Goal: Navigation & Orientation: Find specific page/section

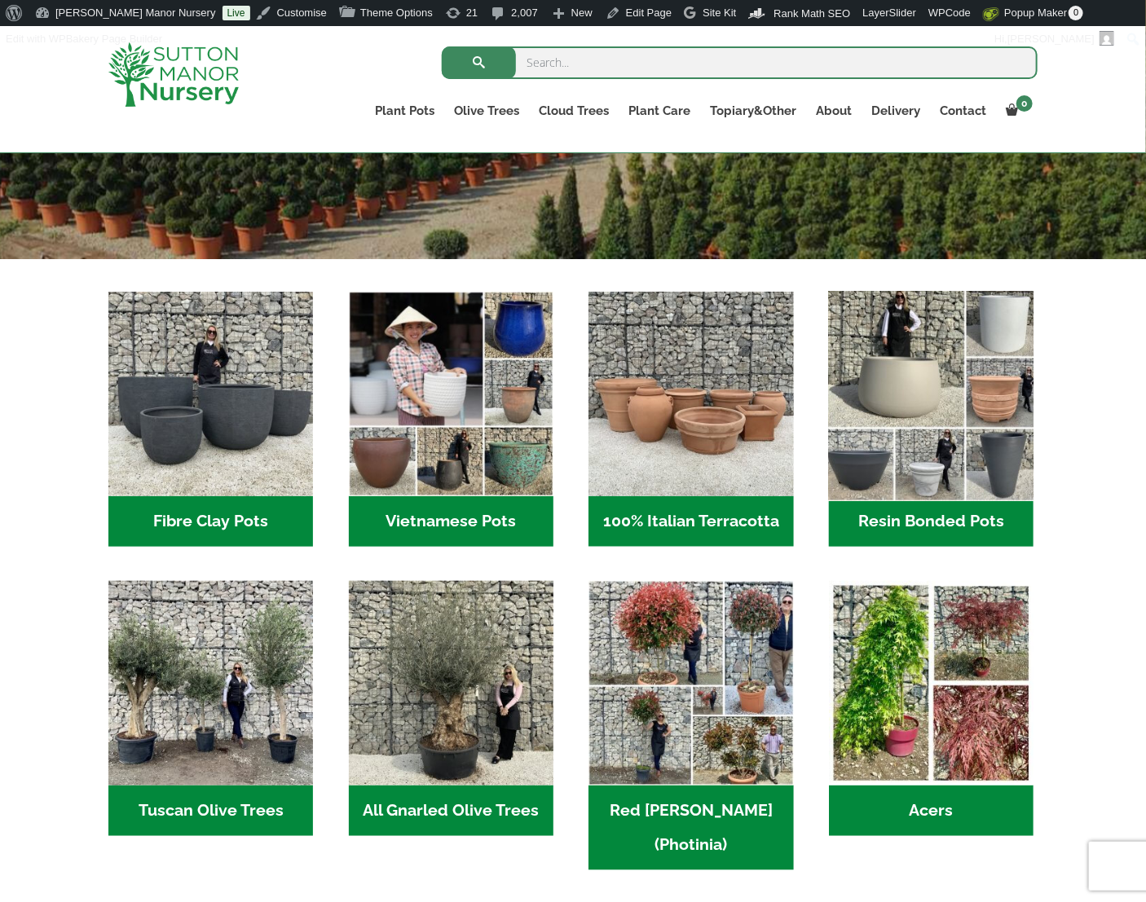
click at [882, 425] on img "Visit product category Resin Bonded Pots" at bounding box center [931, 394] width 215 height 215
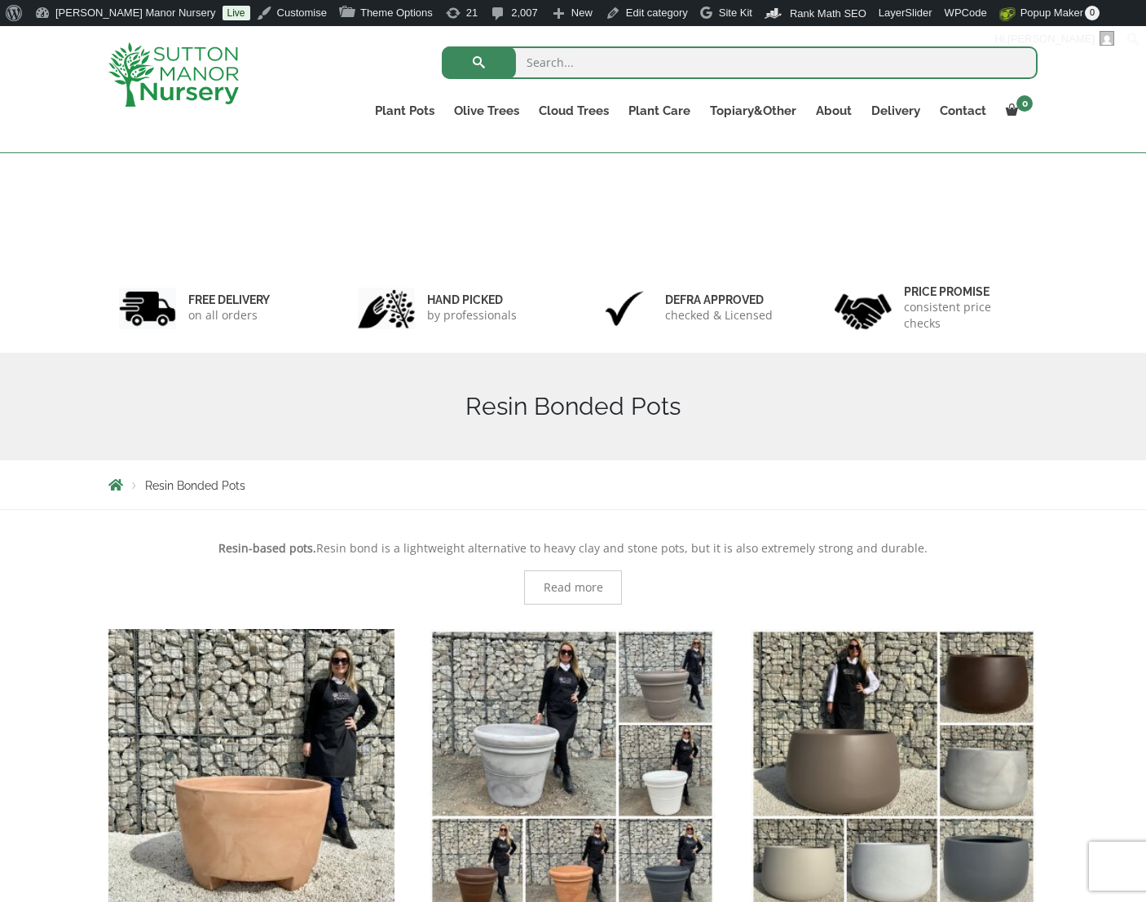
scroll to position [483, 0]
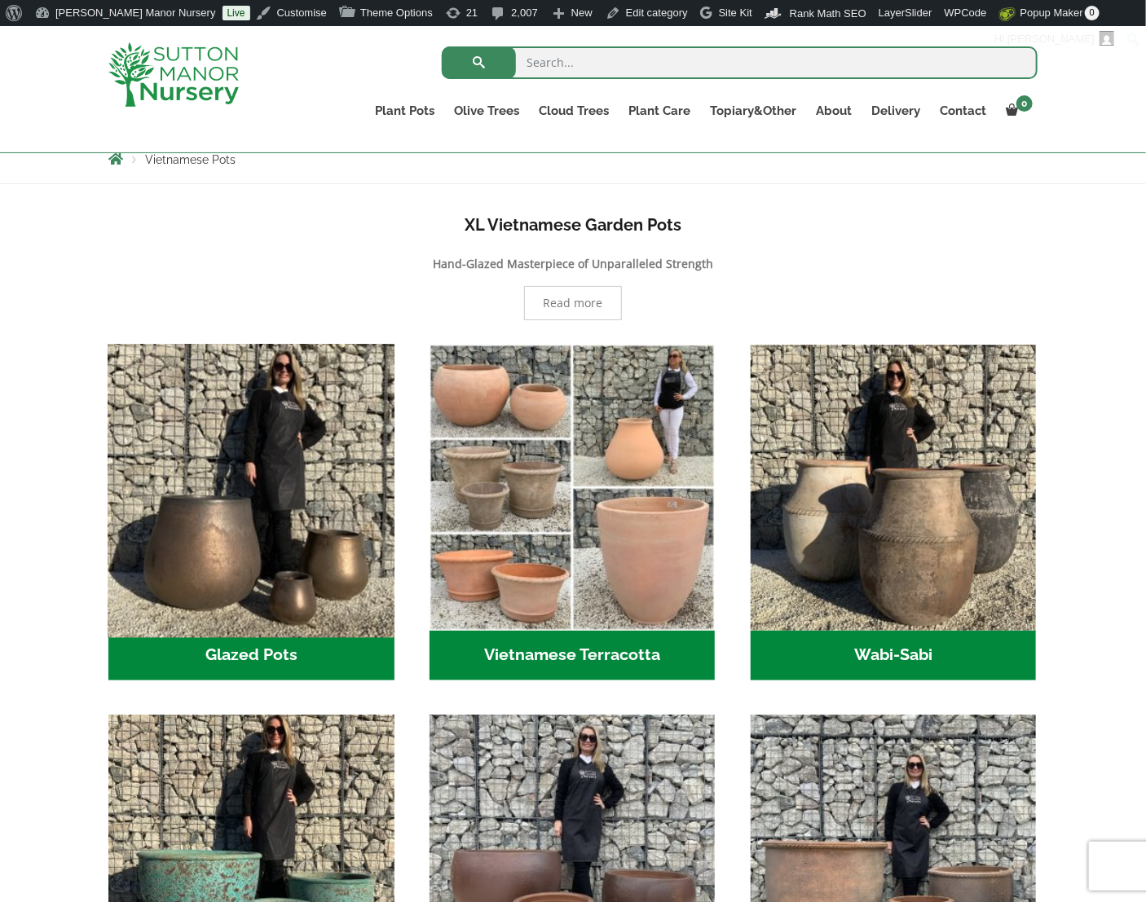
click at [218, 516] on img "Visit product category Glazed Pots" at bounding box center [251, 487] width 300 height 300
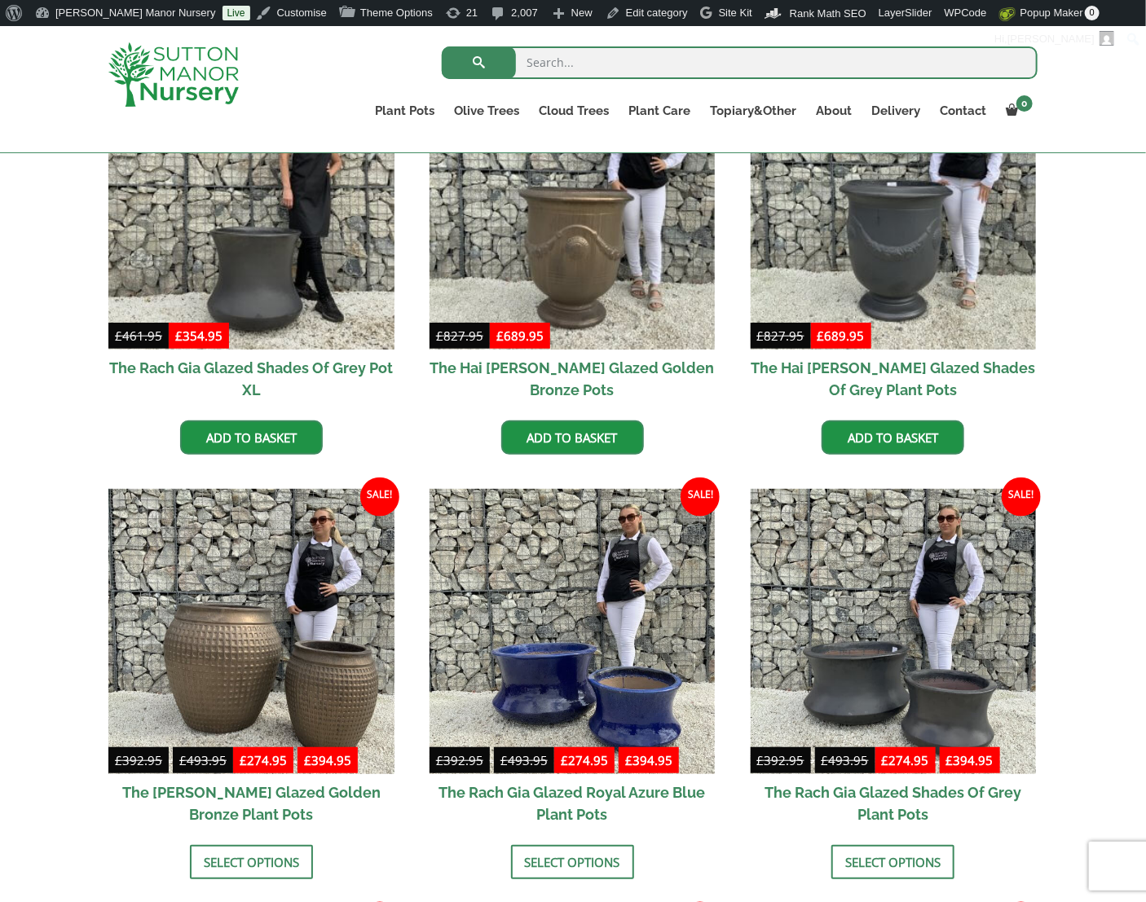
scroll to position [378, 0]
